Goal: Task Accomplishment & Management: Manage account settings

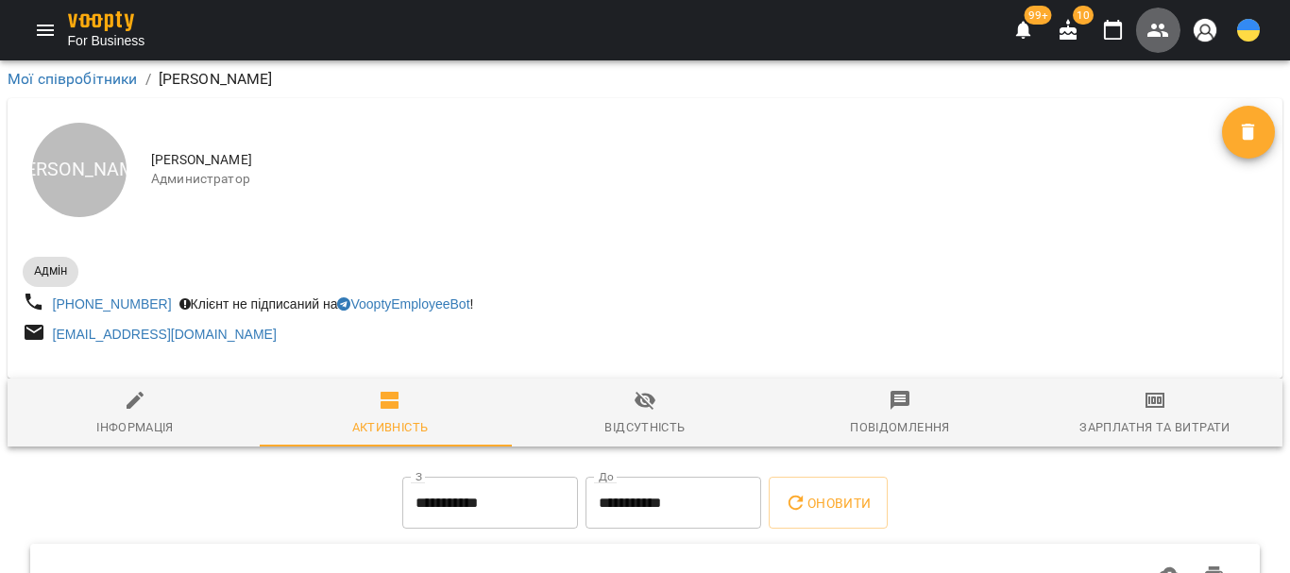
click at [1161, 28] on icon "button" at bounding box center [1158, 30] width 21 height 13
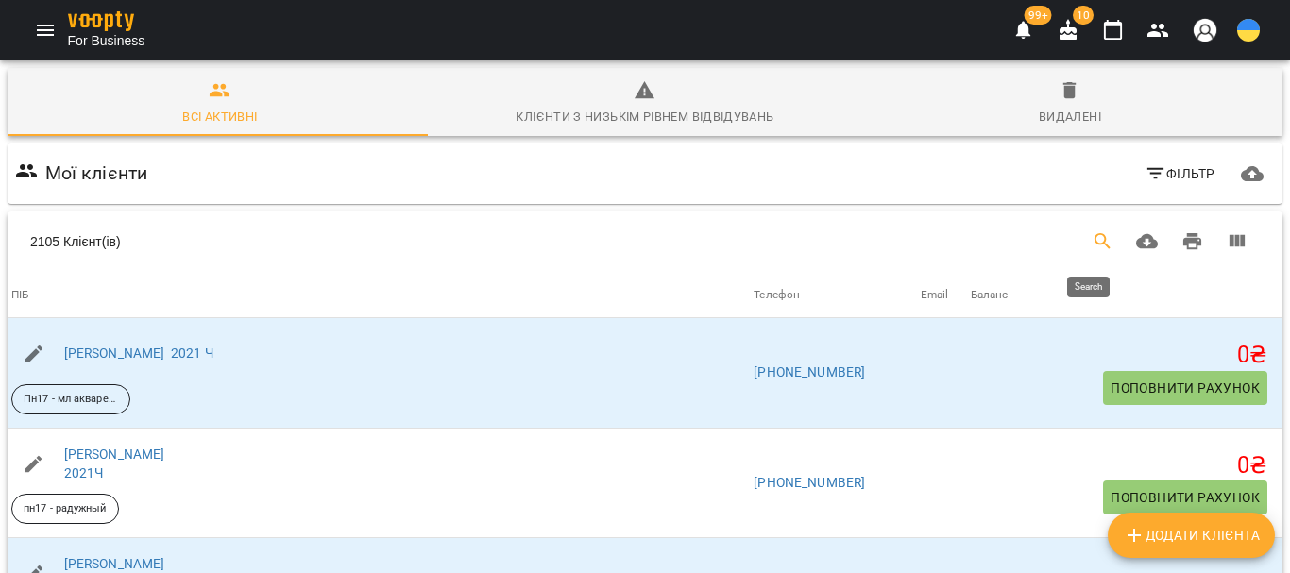
click at [1092, 245] on icon "Search" at bounding box center [1103, 241] width 23 height 23
click at [119, 232] on input "Search" at bounding box center [285, 234] width 450 height 30
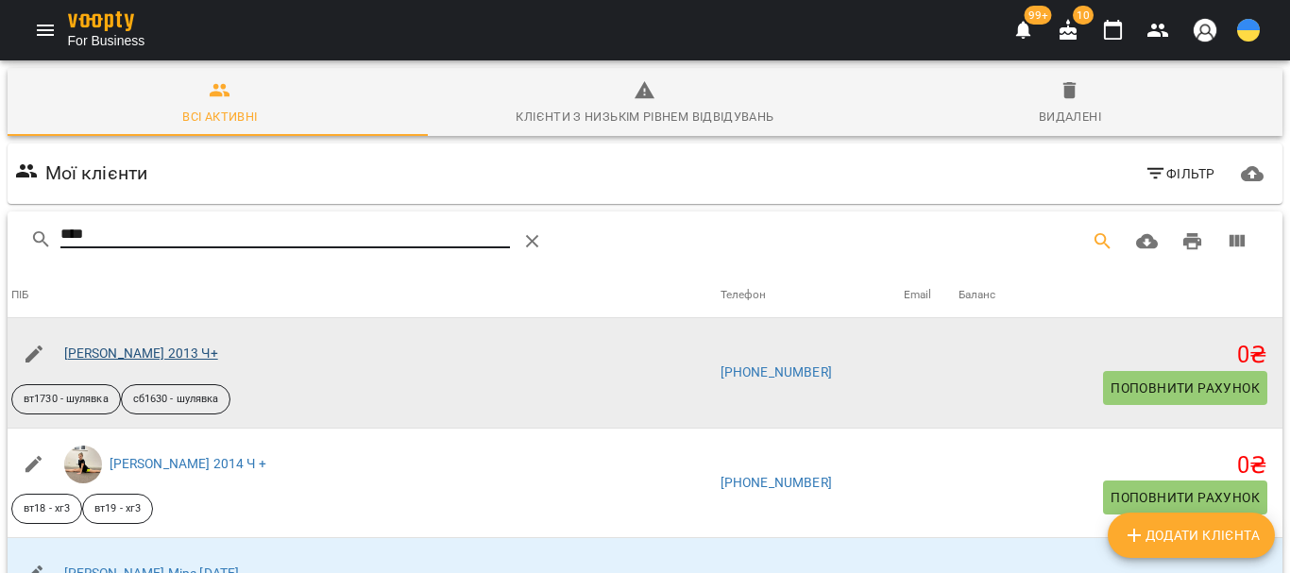
type input "****"
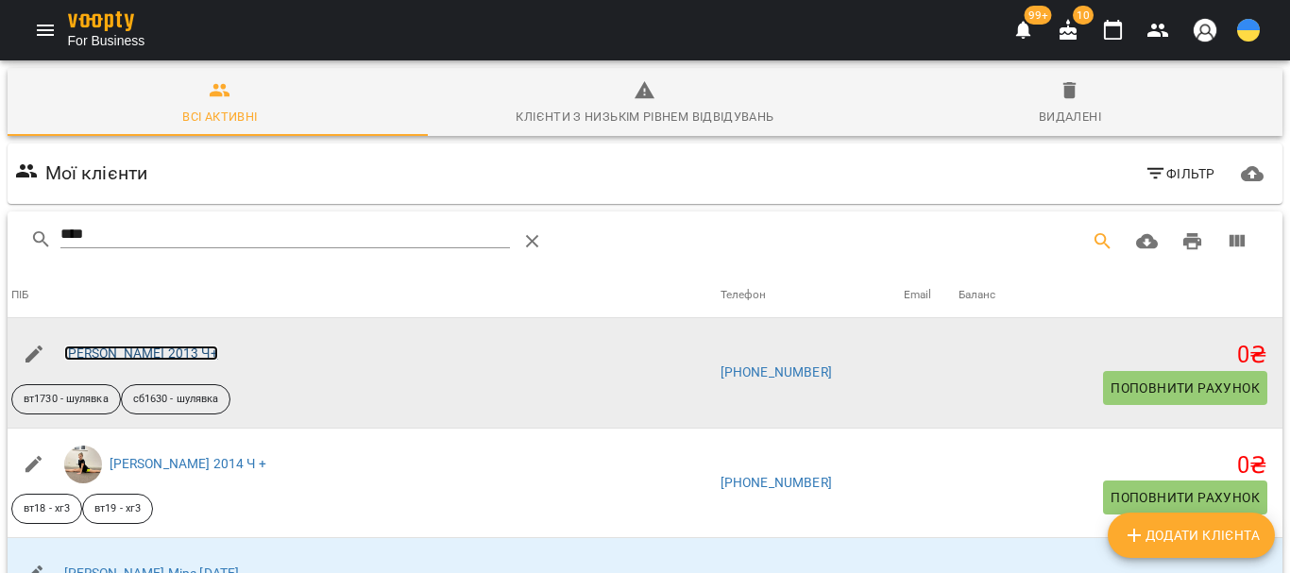
click at [120, 361] on link "[PERSON_NAME] 2013 Ч+" at bounding box center [141, 353] width 154 height 15
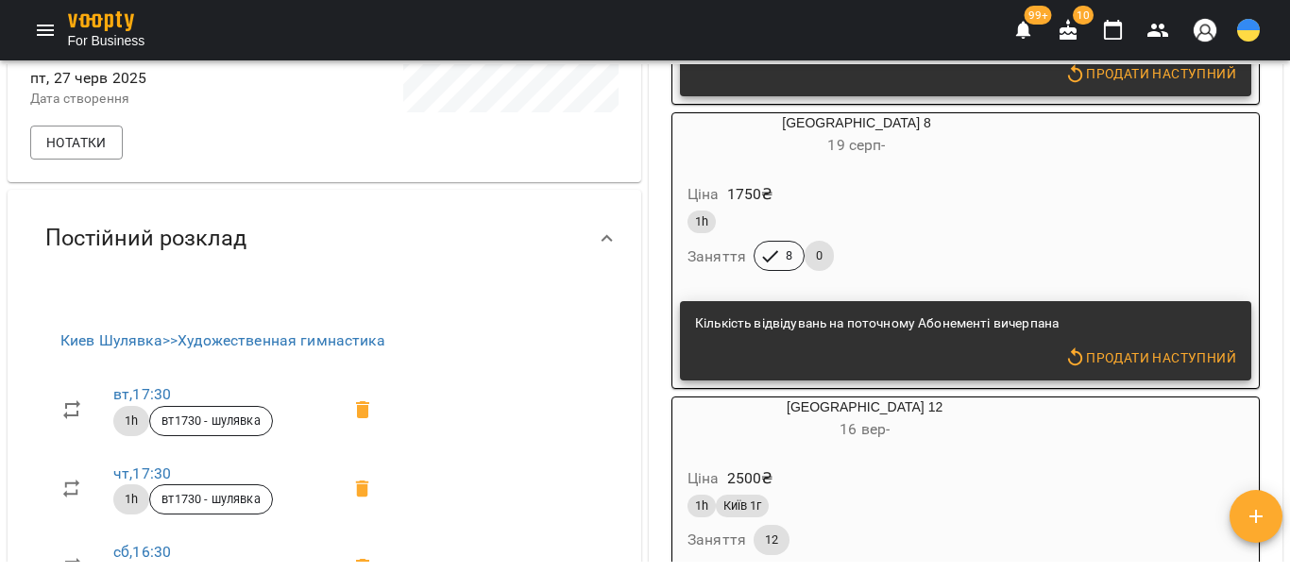
scroll to position [567, 0]
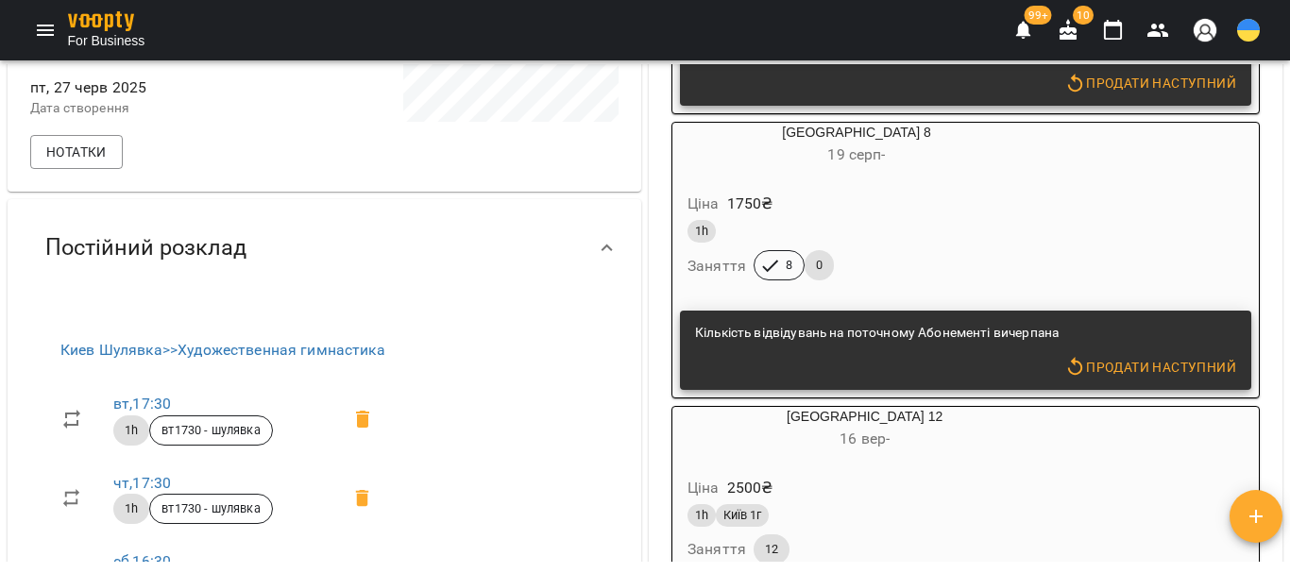
click at [798, 419] on div "Киев 12 [DATE] -" at bounding box center [865, 429] width 384 height 45
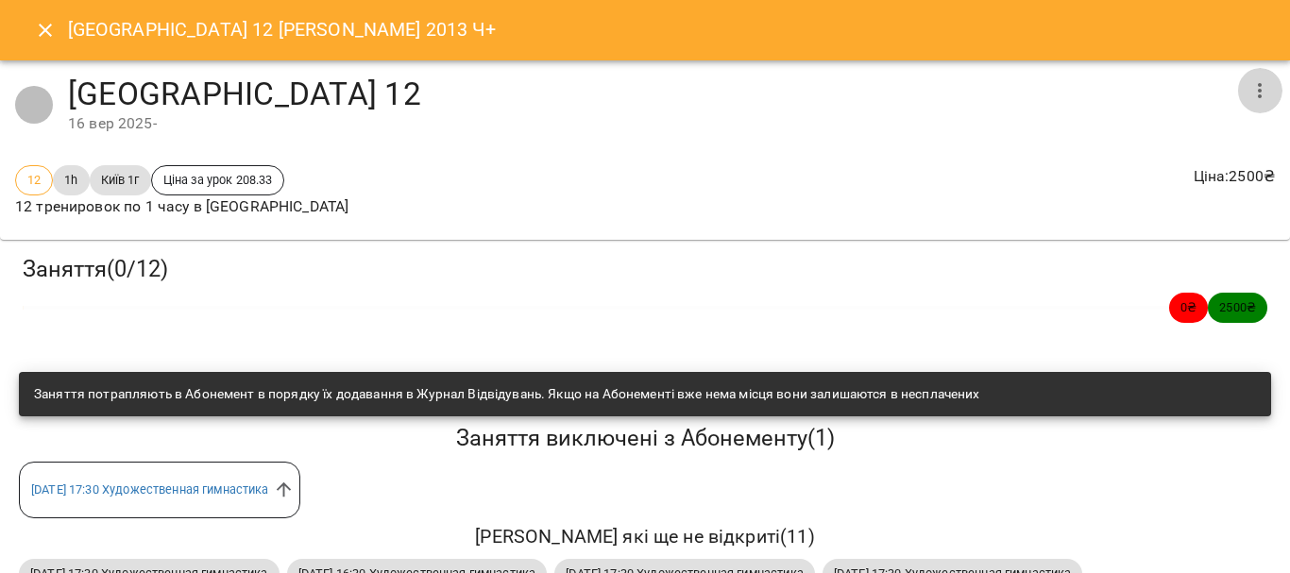
click at [1249, 82] on icon "button" at bounding box center [1260, 90] width 23 height 23
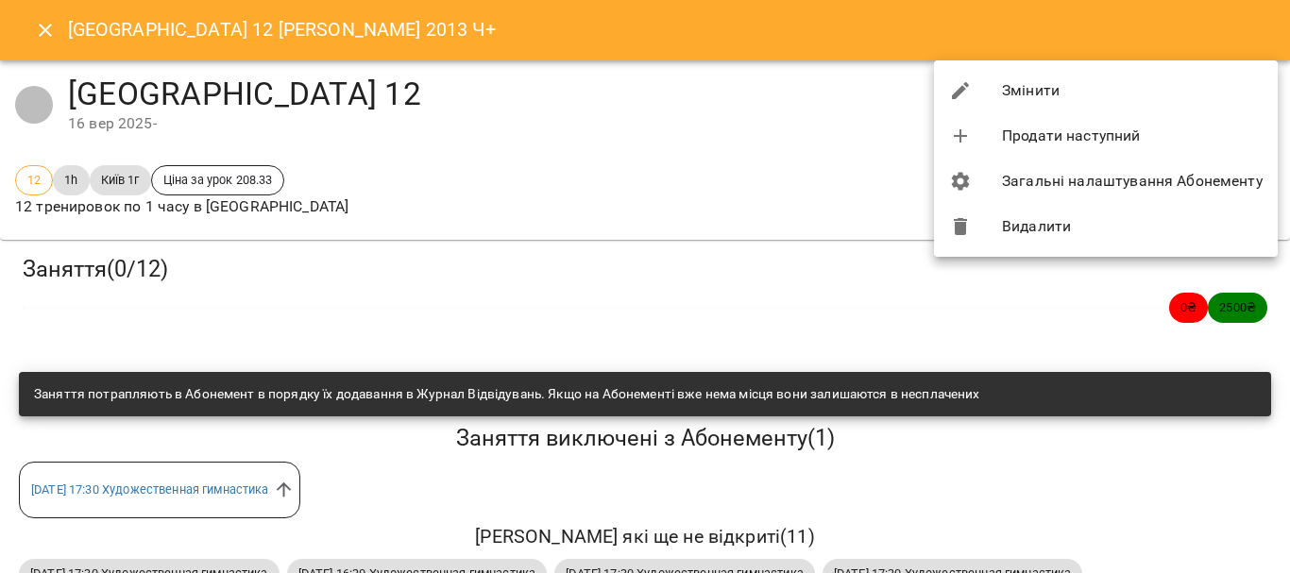
click at [1060, 91] on li "Змінити" at bounding box center [1106, 90] width 344 height 45
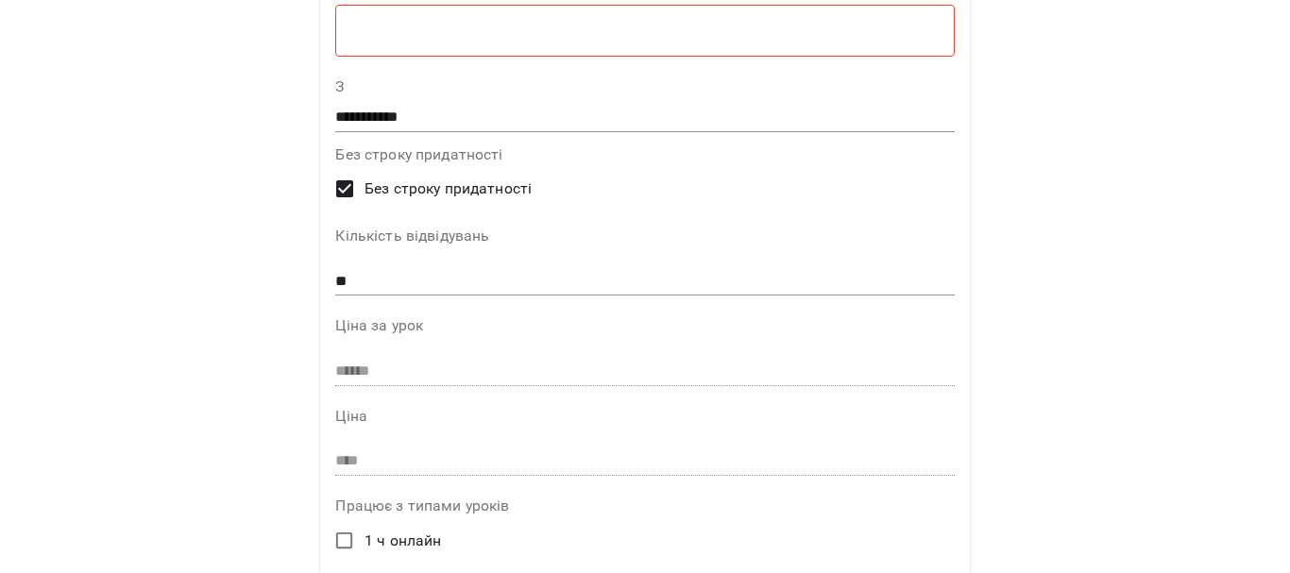
scroll to position [0, 0]
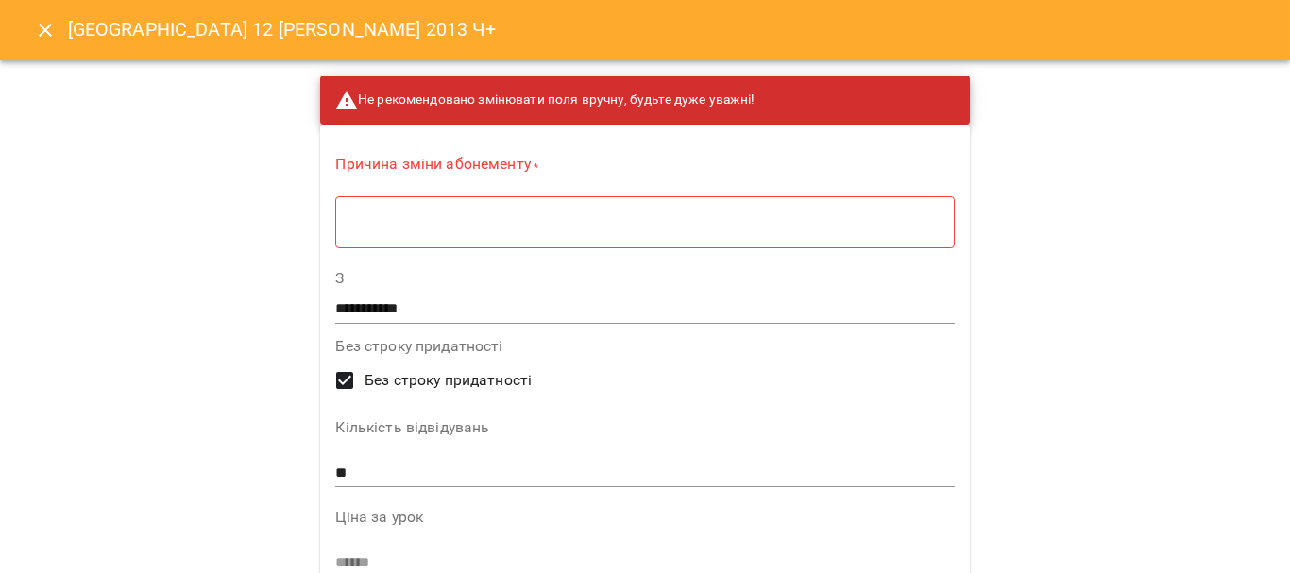
click at [335, 234] on div "​ *" at bounding box center [644, 222] width 619 height 53
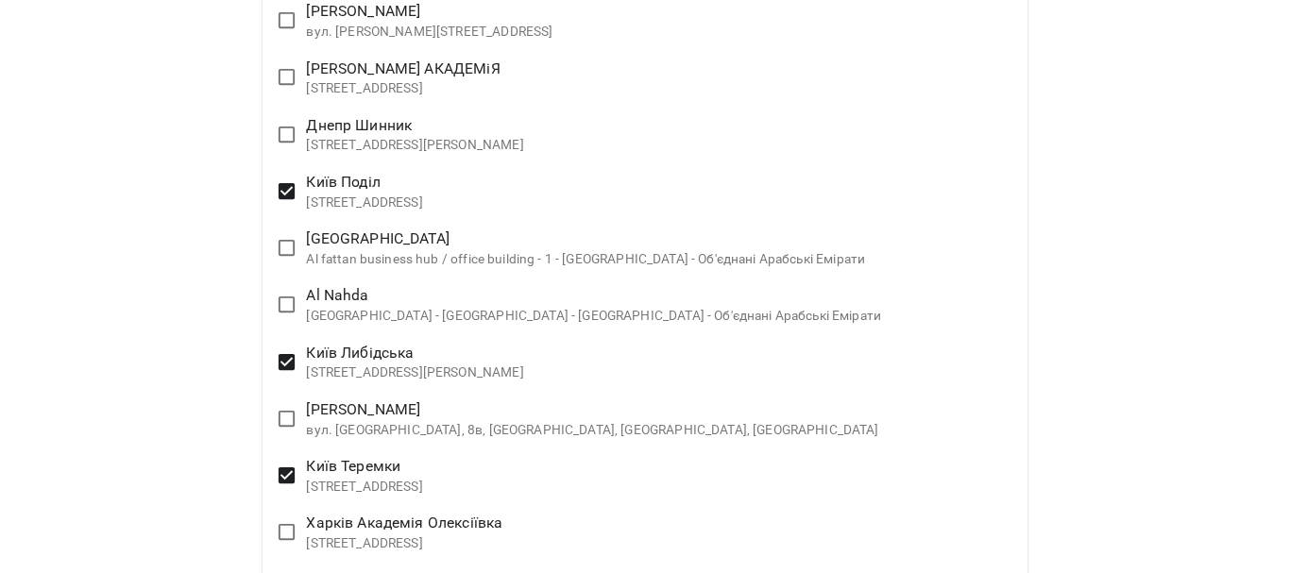
scroll to position [4251, 0]
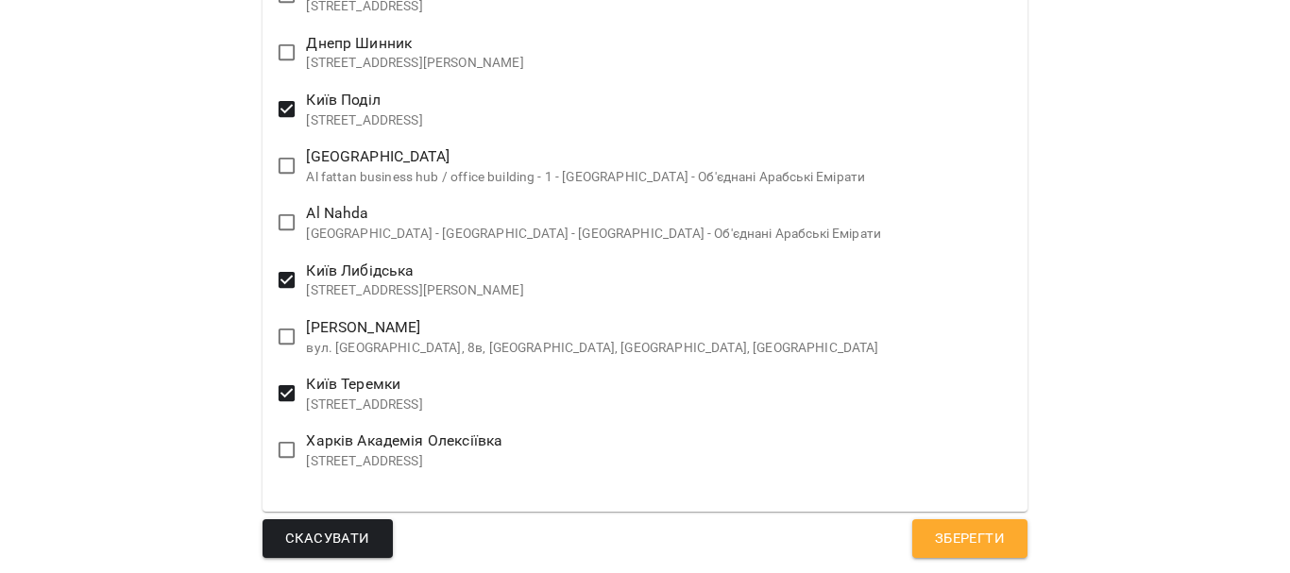
type textarea "******"
click at [937, 540] on span "Зберегти" at bounding box center [970, 539] width 70 height 25
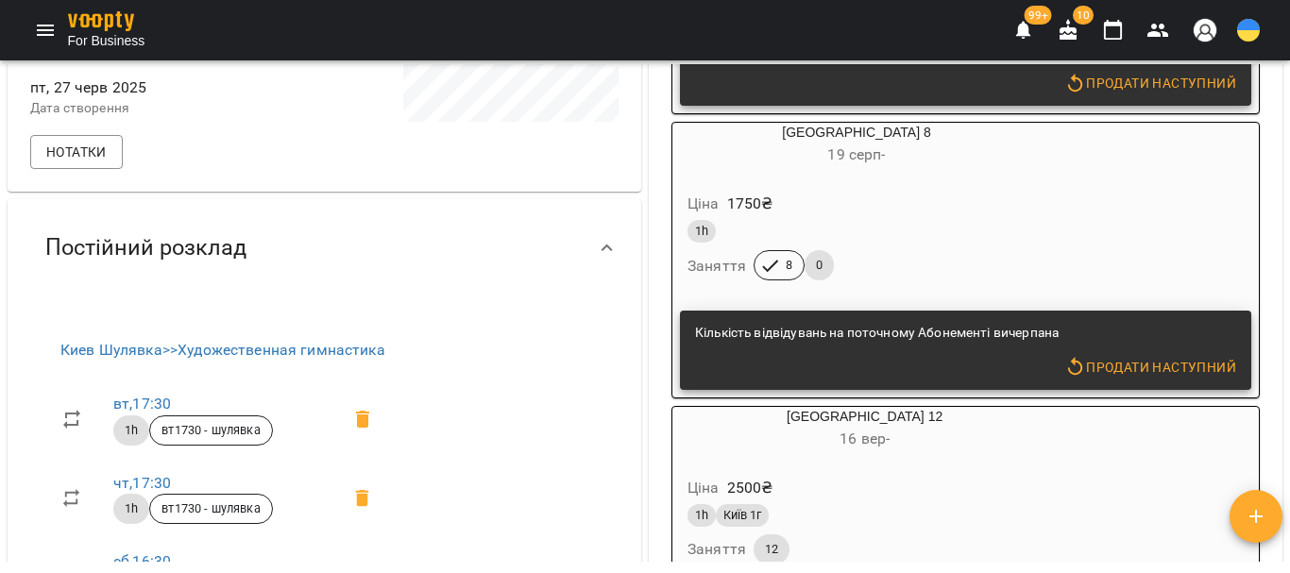
scroll to position [601, 0]
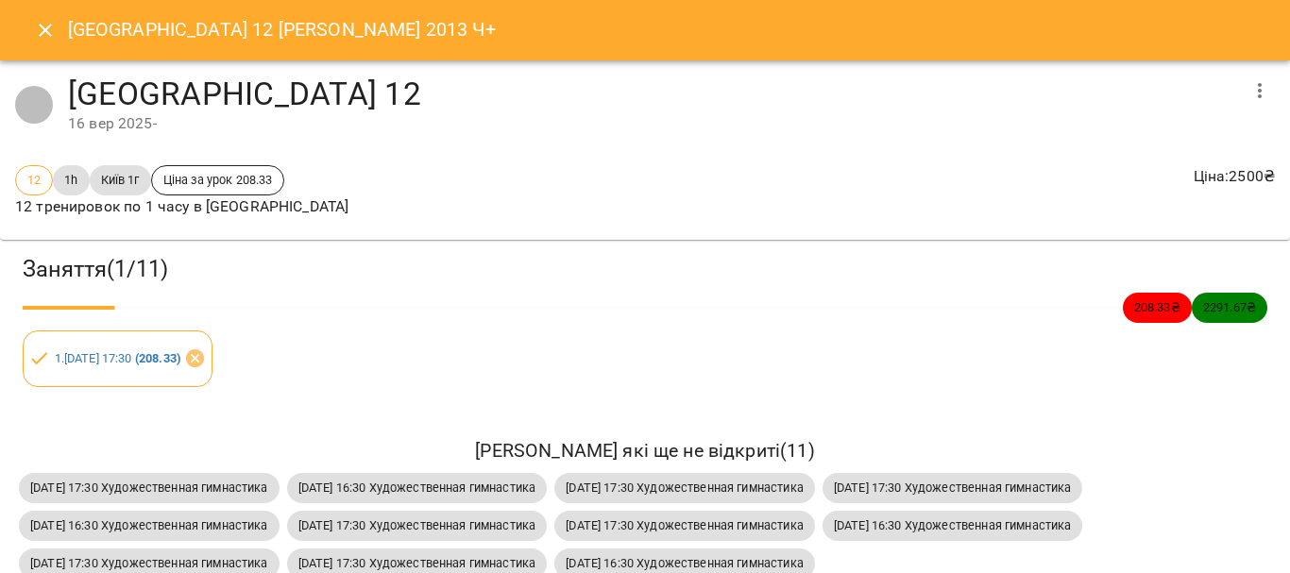
click at [40, 36] on icon "Close" at bounding box center [45, 30] width 13 height 13
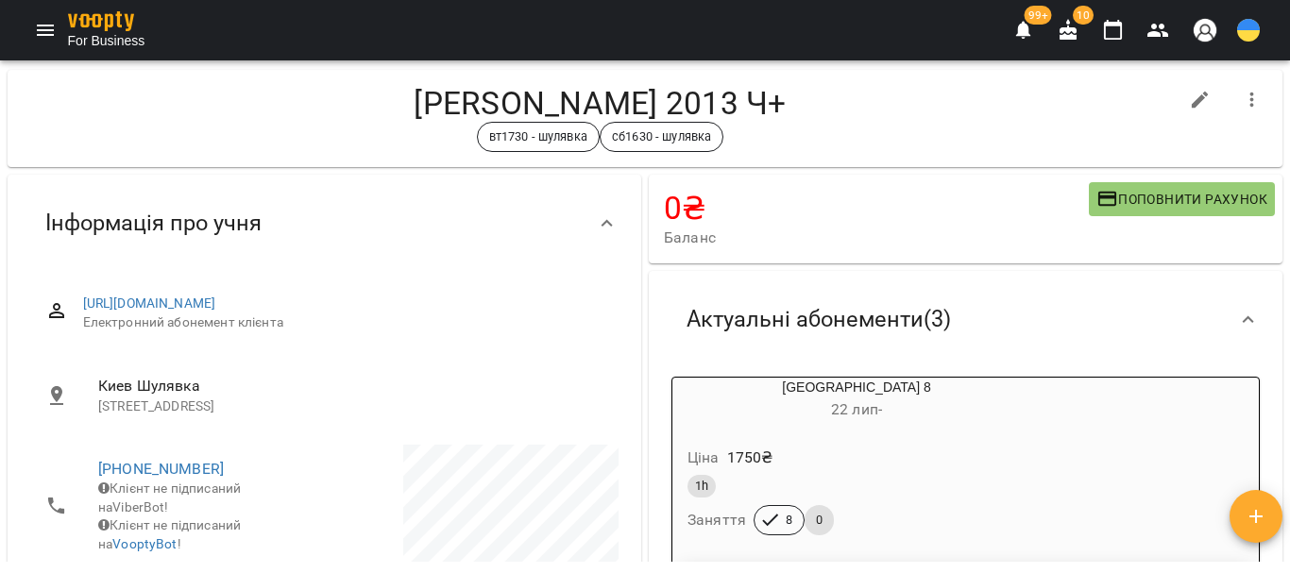
scroll to position [0, 0]
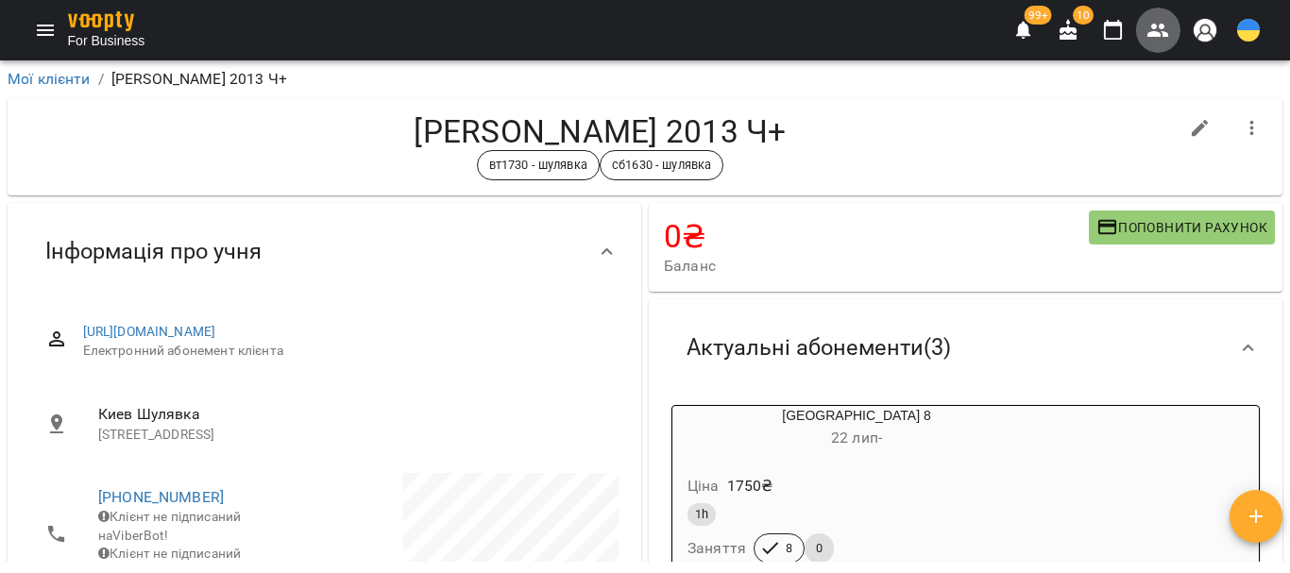
click at [1154, 35] on icon "button" at bounding box center [1158, 30] width 21 height 13
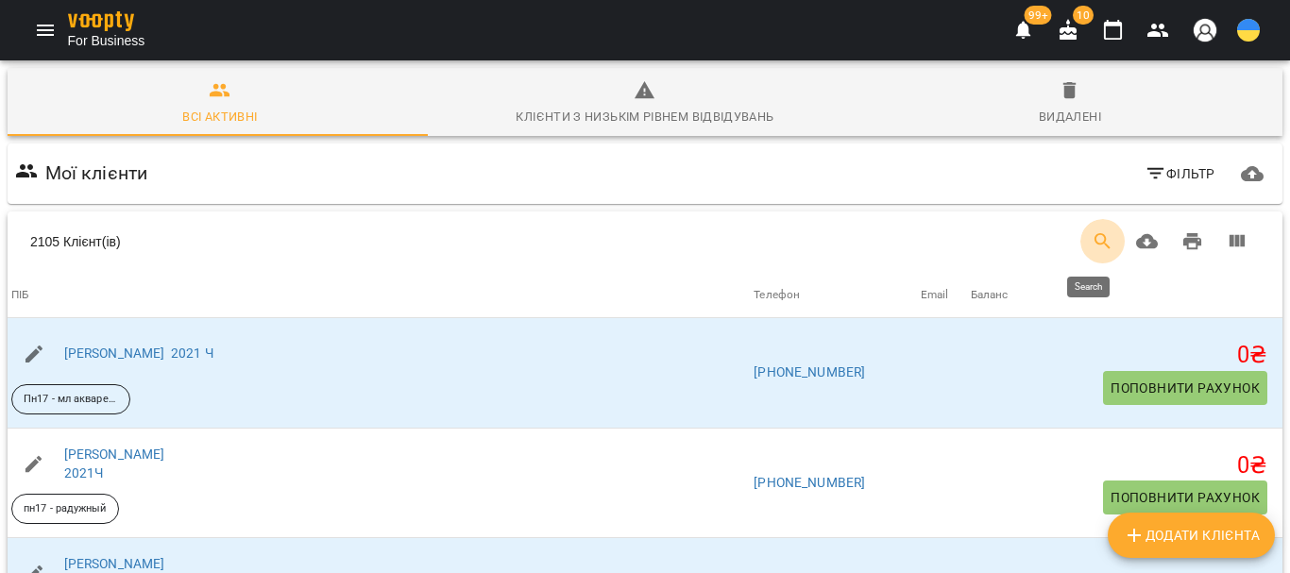
click at [1092, 234] on icon "Search" at bounding box center [1103, 241] width 23 height 23
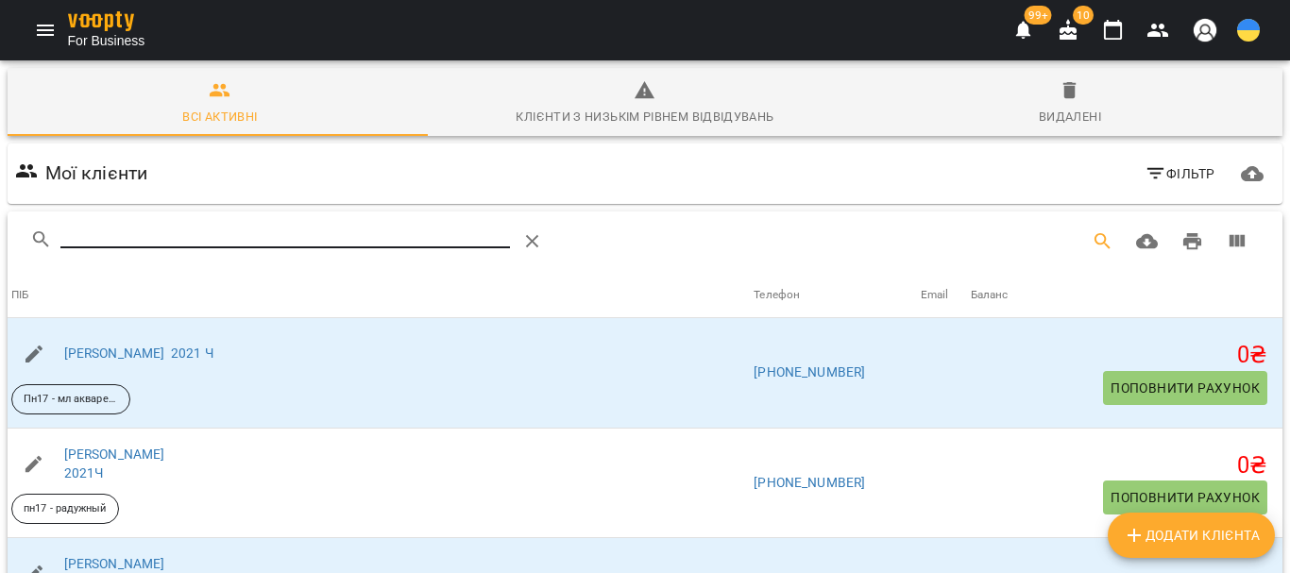
click at [102, 235] on input "Search" at bounding box center [285, 234] width 450 height 30
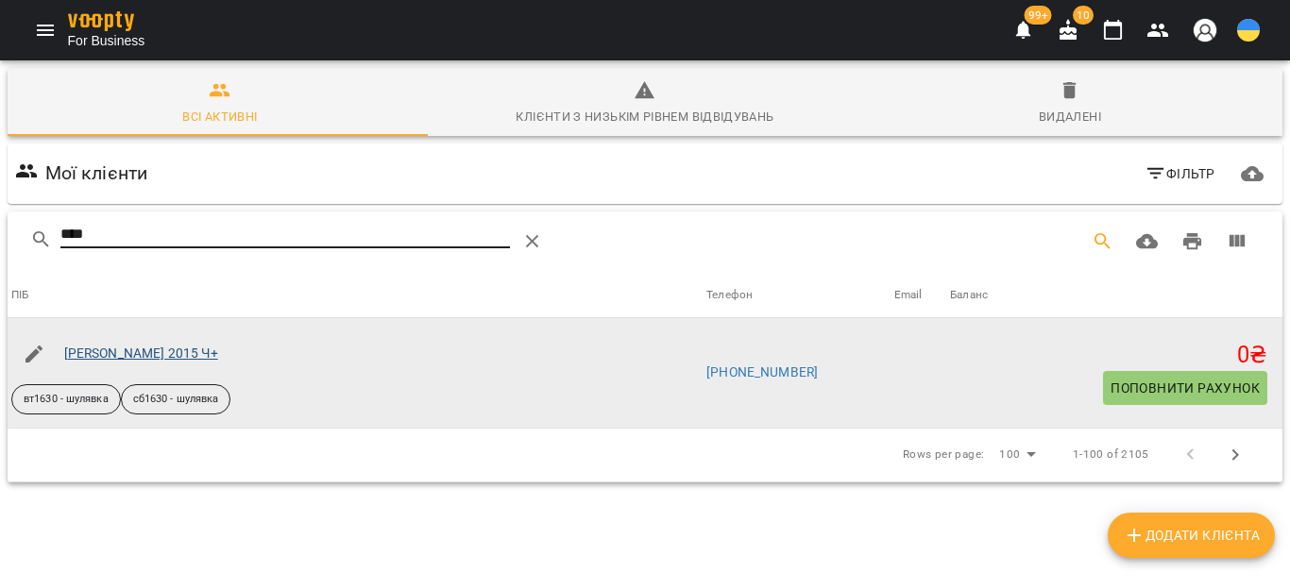
type input "****"
click at [137, 349] on link "[PERSON_NAME] 2015 Ч+" at bounding box center [141, 353] width 154 height 15
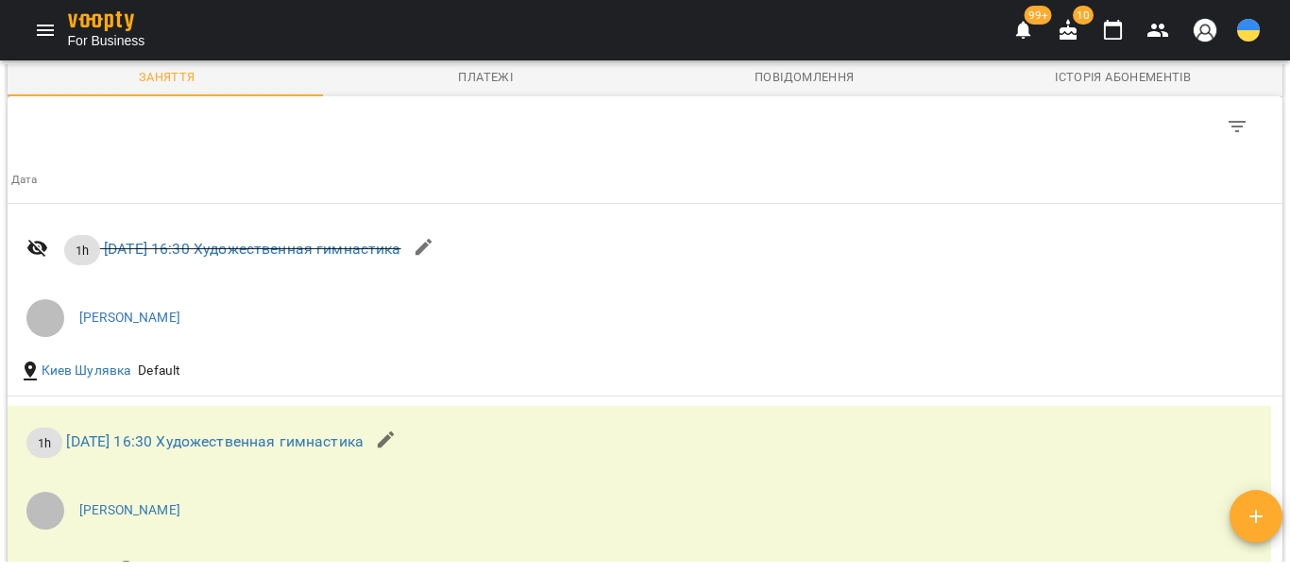
scroll to position [3684, 0]
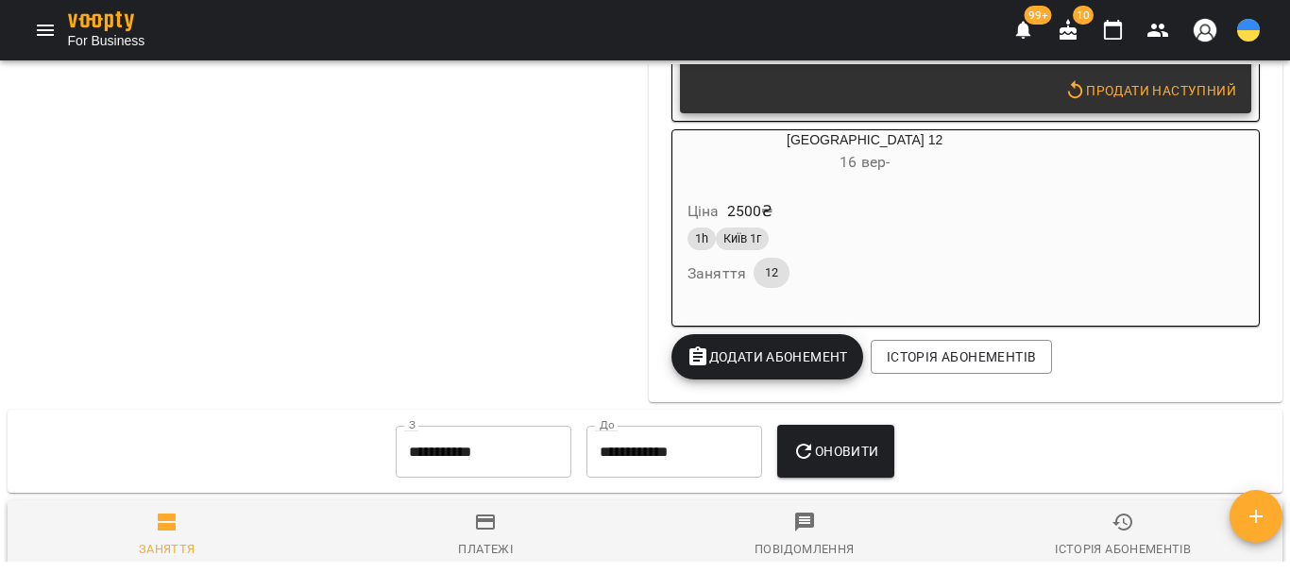
click at [803, 176] on div "Киев 12 [DATE] -" at bounding box center [865, 152] width 384 height 45
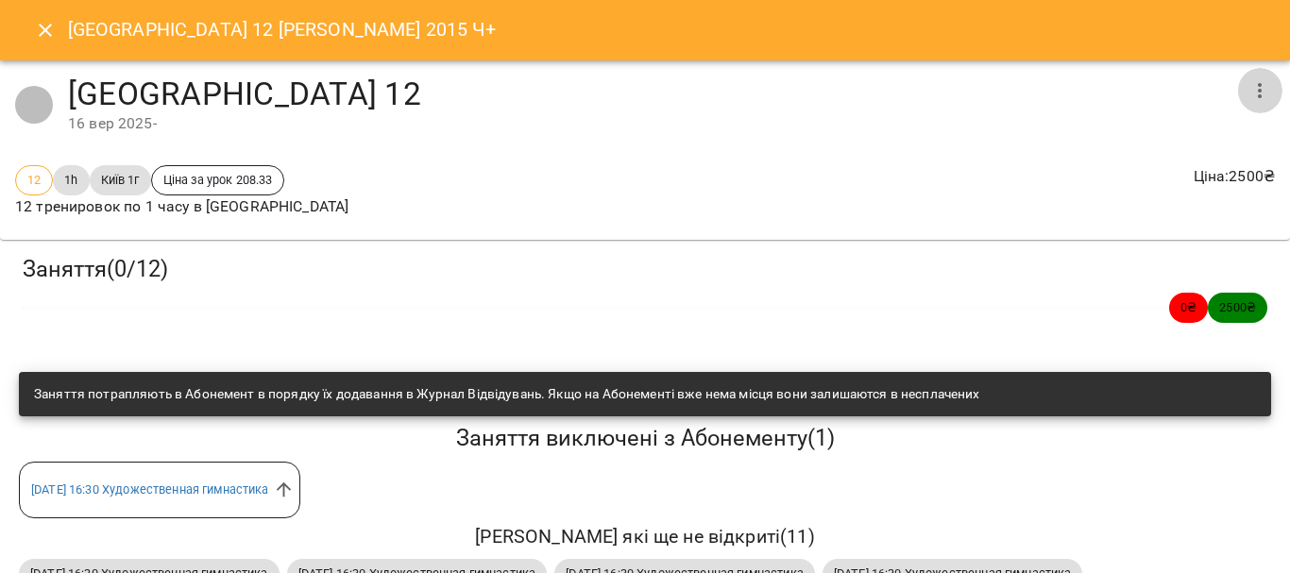
click at [1249, 91] on icon "button" at bounding box center [1260, 90] width 23 height 23
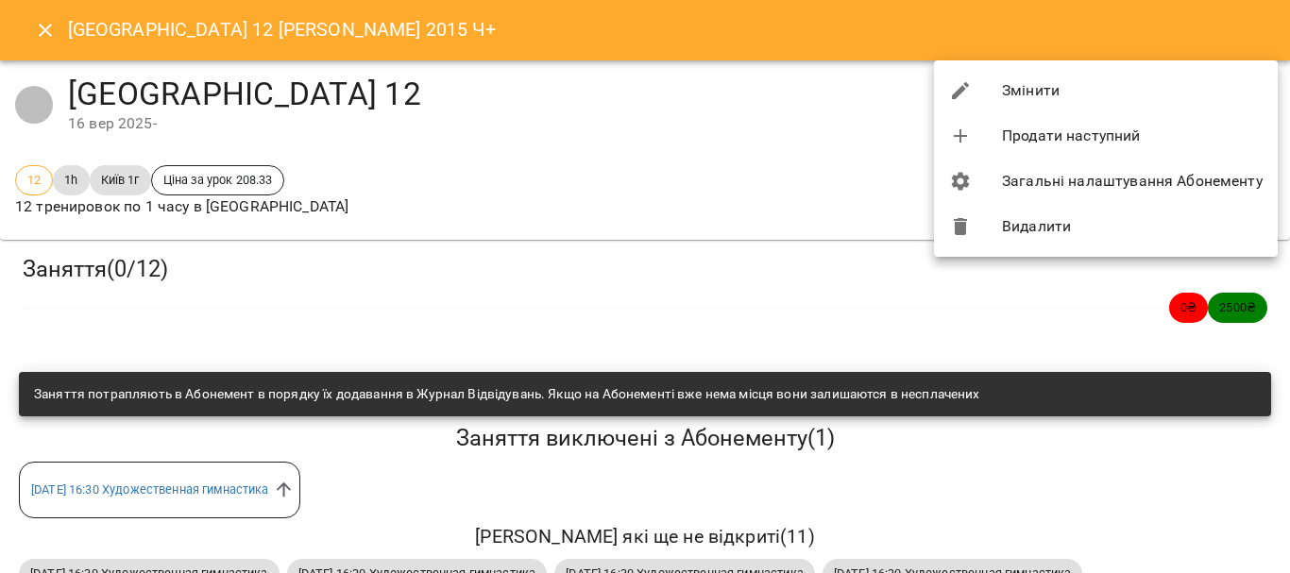
click at [1032, 95] on li "Змінити" at bounding box center [1106, 90] width 344 height 45
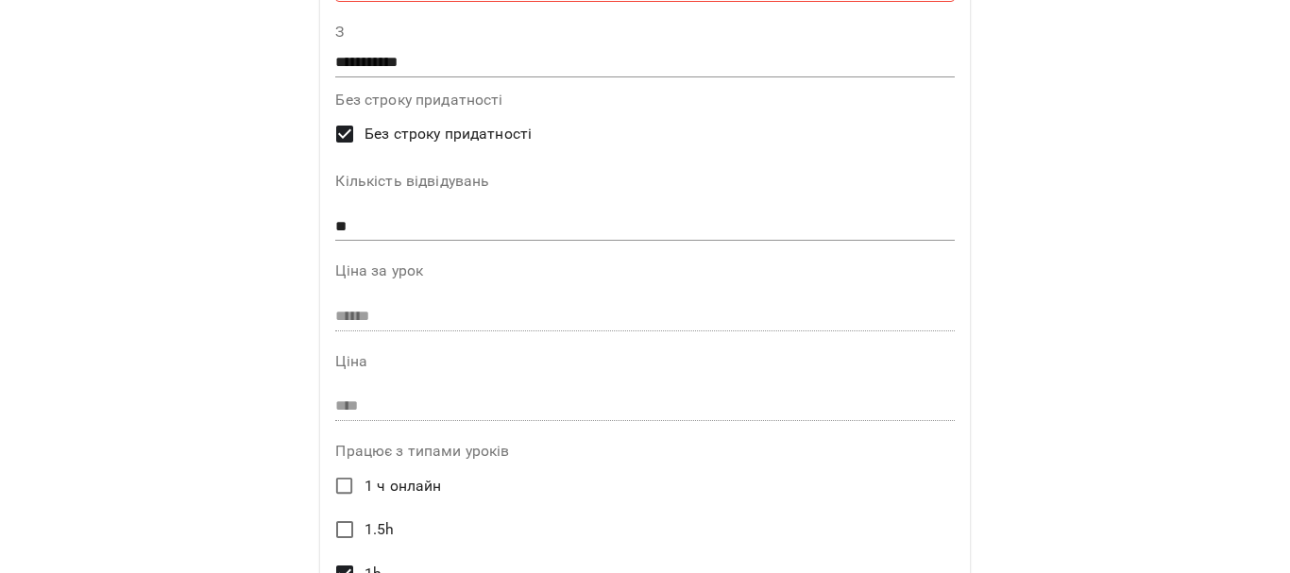
scroll to position [0, 0]
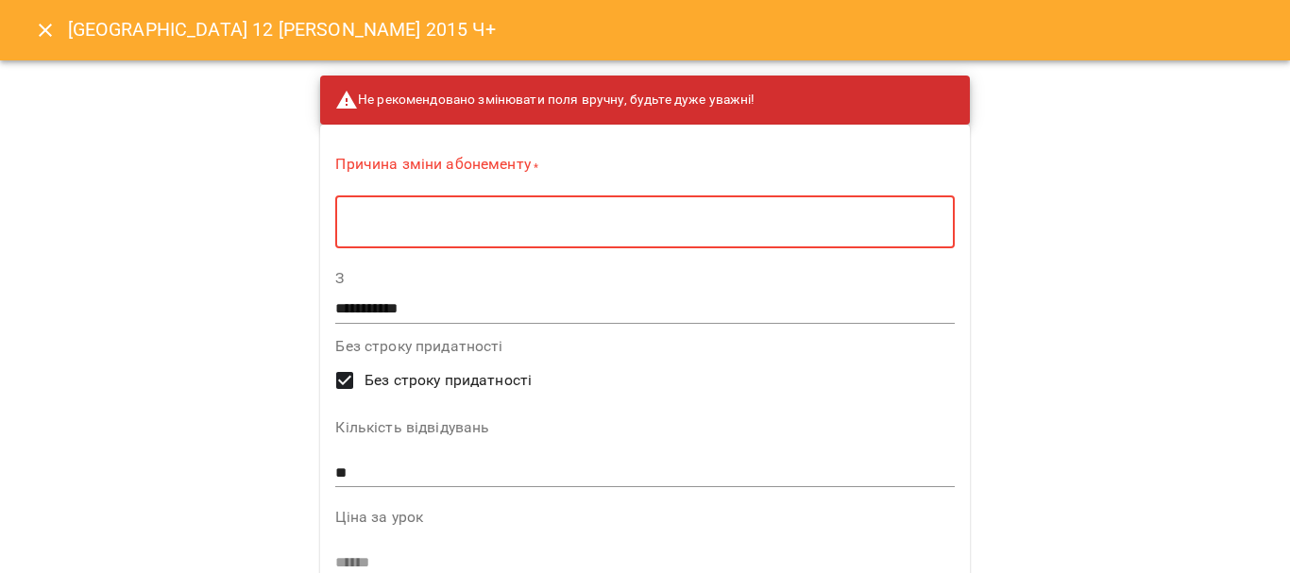
click at [349, 228] on textarea at bounding box center [645, 222] width 592 height 18
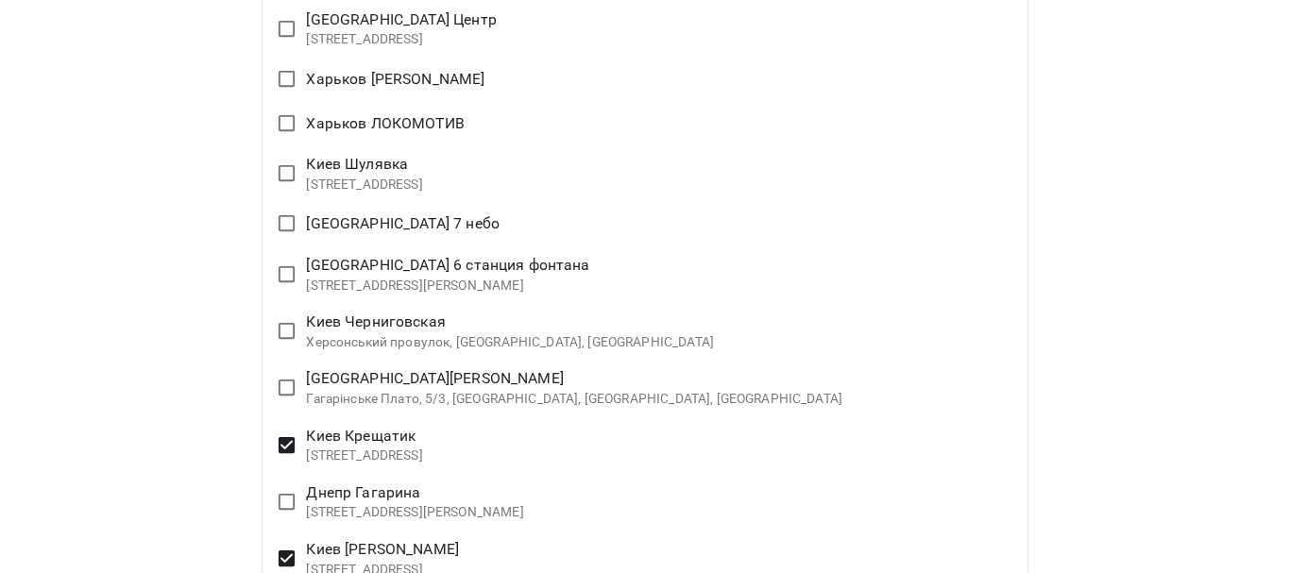
scroll to position [2928, 0]
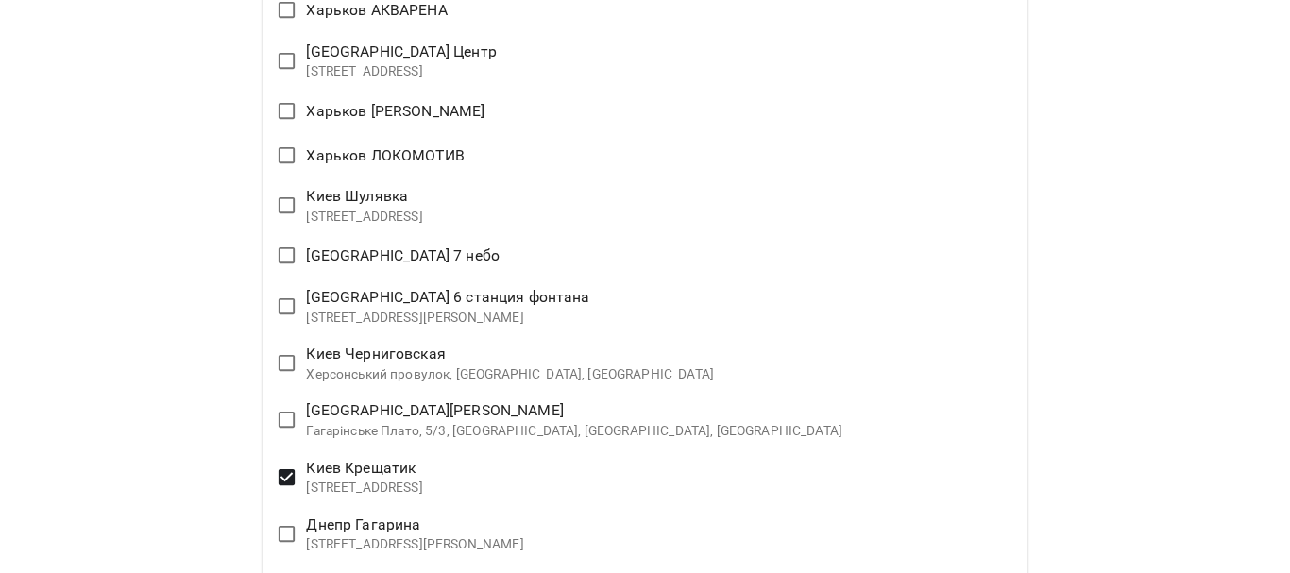
type textarea "******"
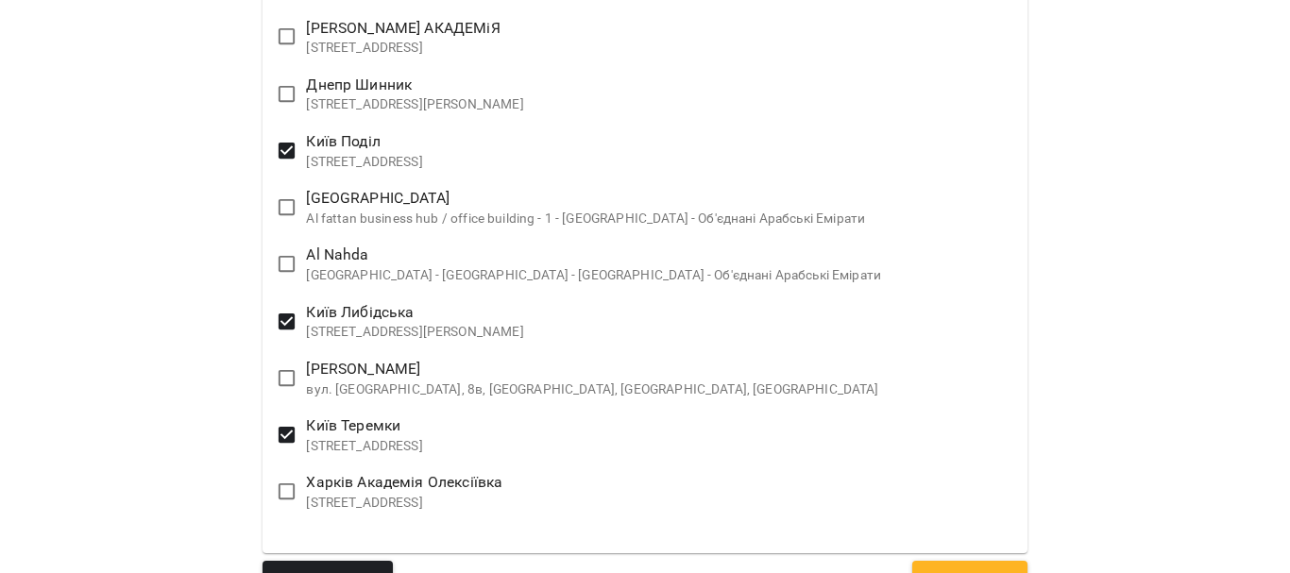
scroll to position [4251, 0]
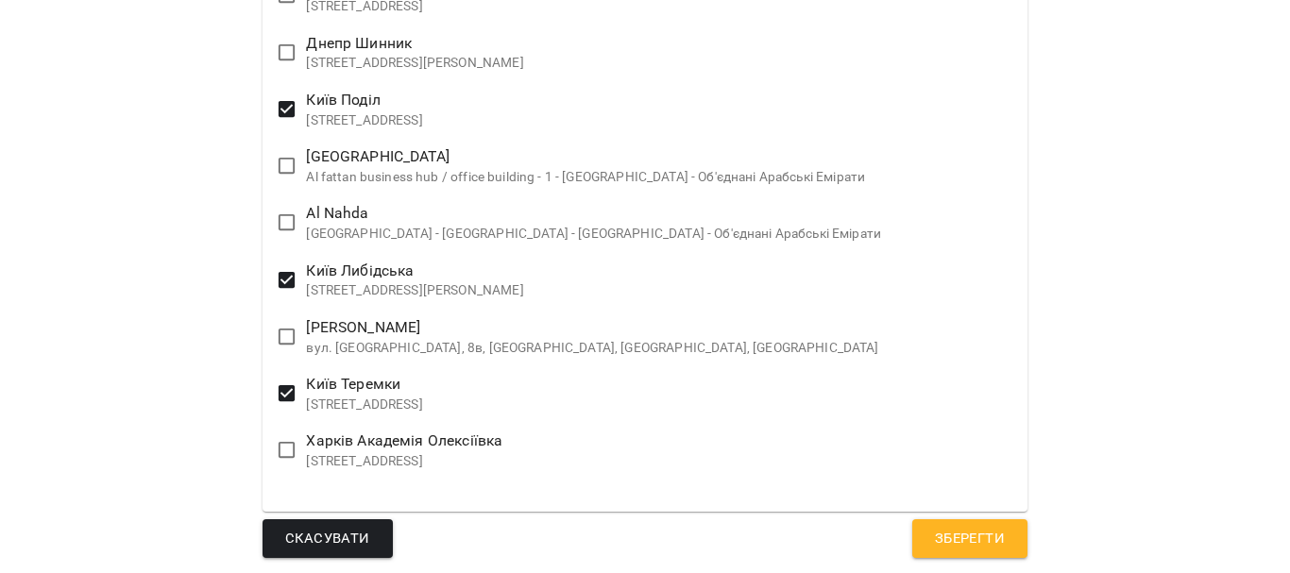
click at [958, 542] on span "Зберегти" at bounding box center [970, 539] width 70 height 25
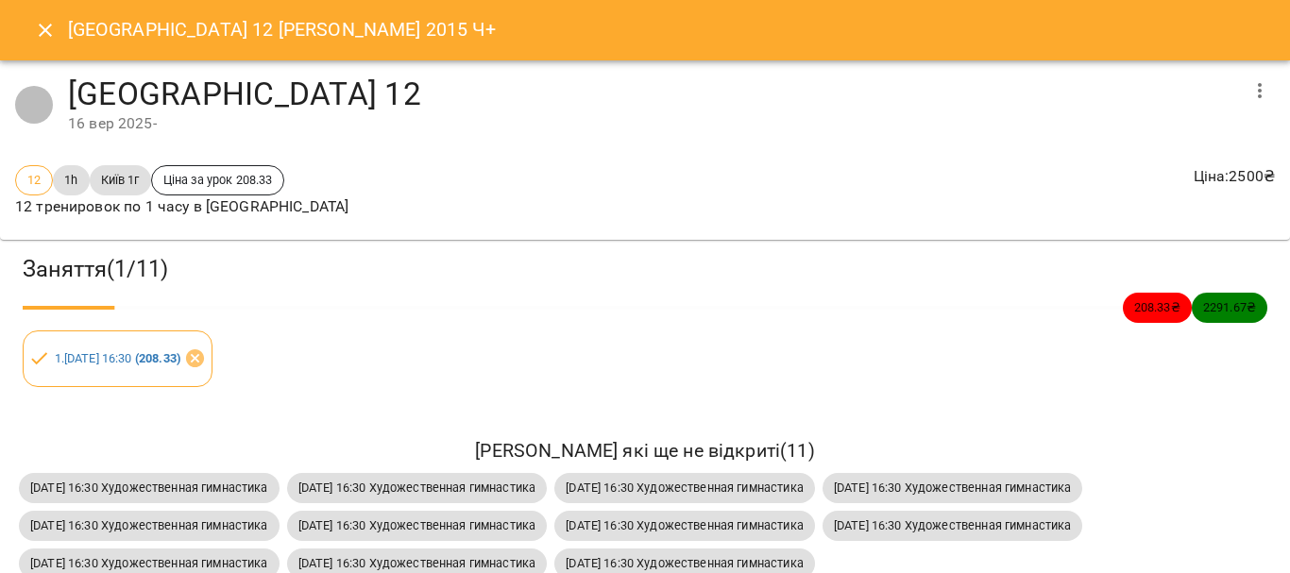
click at [42, 27] on icon "Close" at bounding box center [45, 30] width 13 height 13
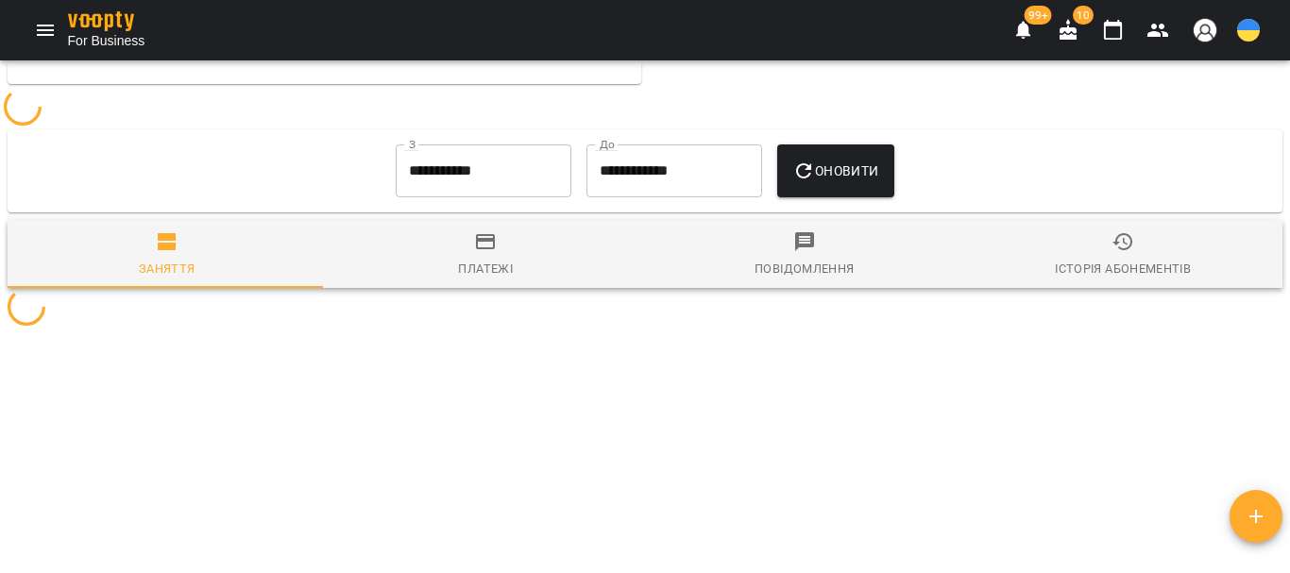
scroll to position [3684, 0]
